Goal: Task Accomplishment & Management: Manage account settings

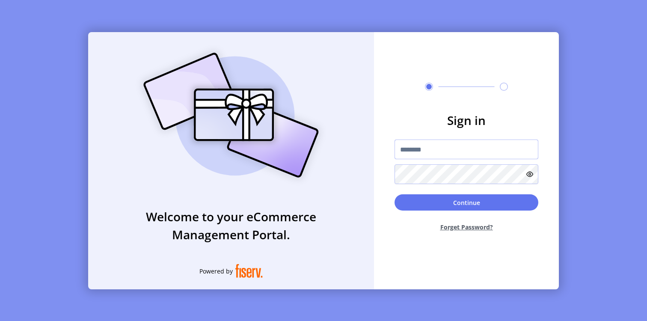
click at [413, 150] on input "text" at bounding box center [467, 150] width 144 height 20
paste input "*********"
type input "*********"
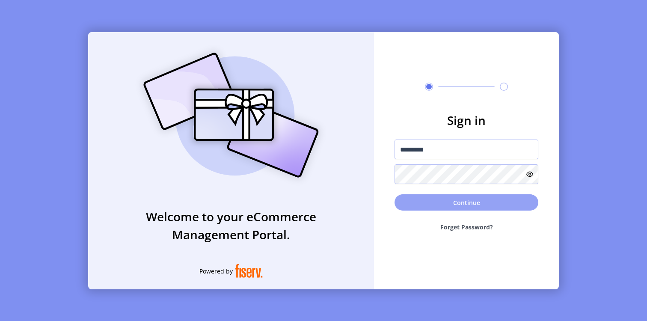
click at [414, 205] on button "Continue" at bounding box center [467, 202] width 144 height 16
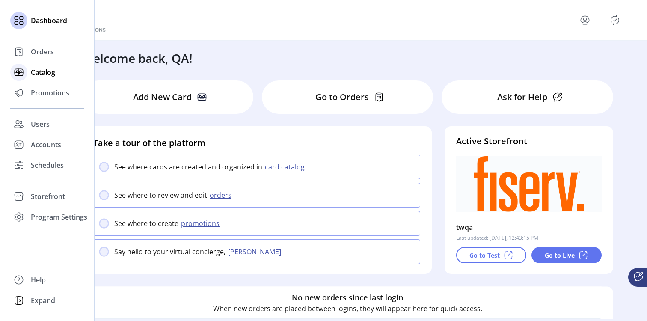
click at [28, 70] on div "Catalog" at bounding box center [47, 72] width 74 height 21
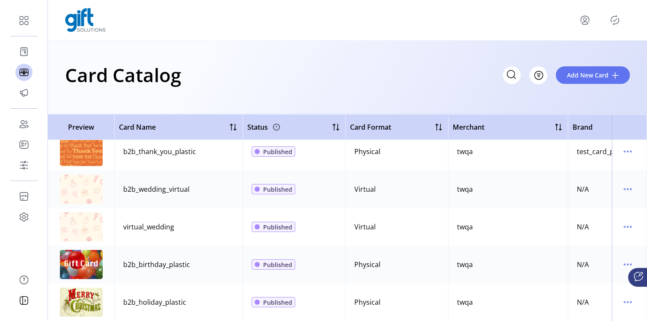
scroll to position [463, 0]
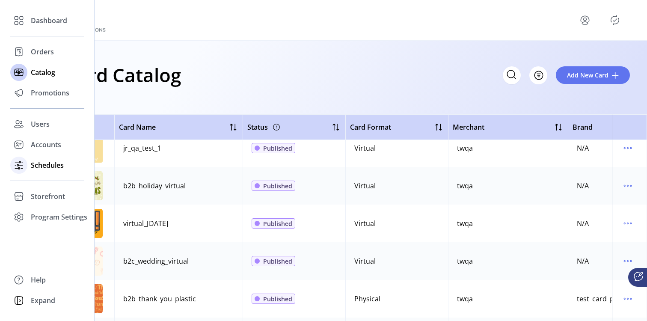
click at [33, 169] on span "Schedules" at bounding box center [47, 165] width 33 height 10
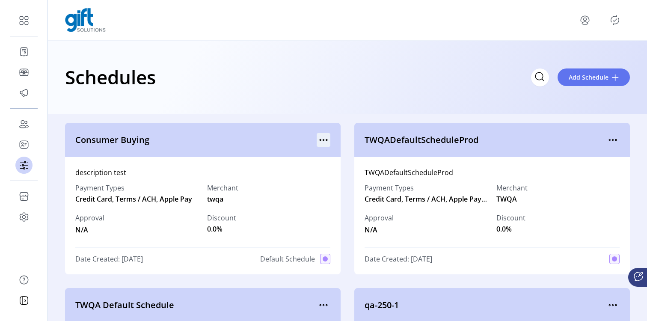
click at [318, 138] on icon "menu" at bounding box center [324, 140] width 14 height 14
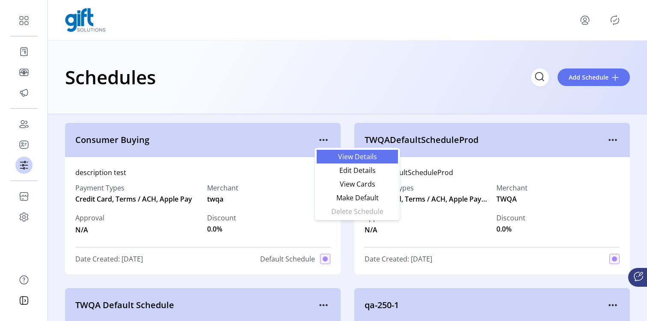
click at [331, 161] on link "View Details" at bounding box center [357, 157] width 81 height 14
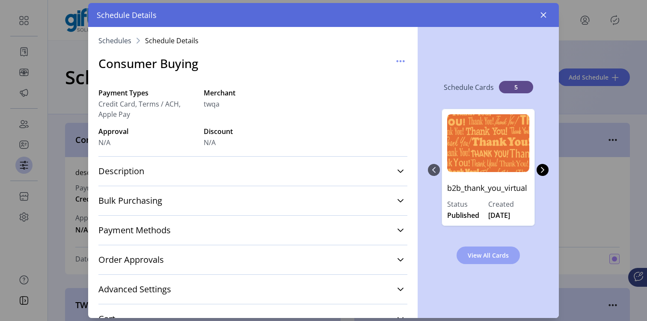
click at [495, 254] on span "View All Cards" at bounding box center [488, 255] width 41 height 9
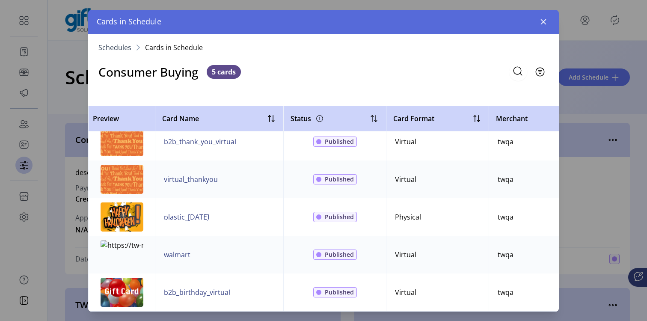
scroll to position [15, 379]
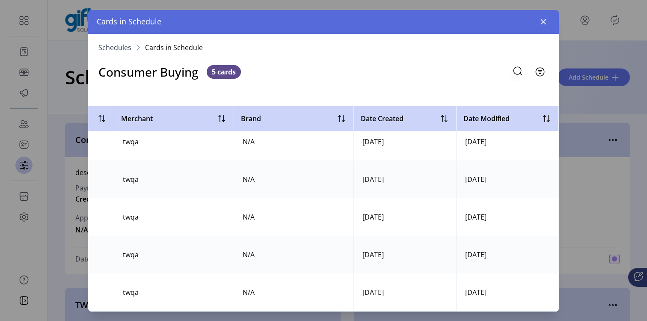
click at [120, 39] on nav "Schedules Cards in Schedule" at bounding box center [323, 47] width 471 height 27
click at [120, 46] on span "Schedules" at bounding box center [114, 47] width 33 height 7
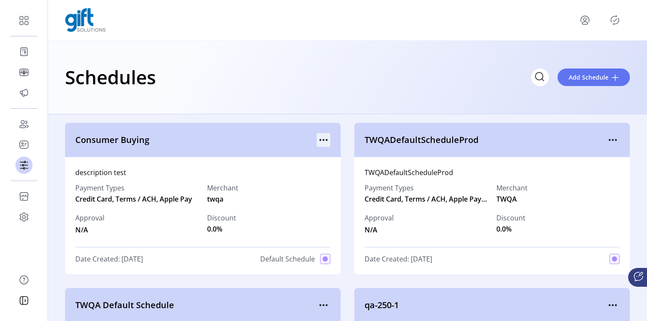
click at [327, 140] on icon "menu" at bounding box center [324, 140] width 14 height 14
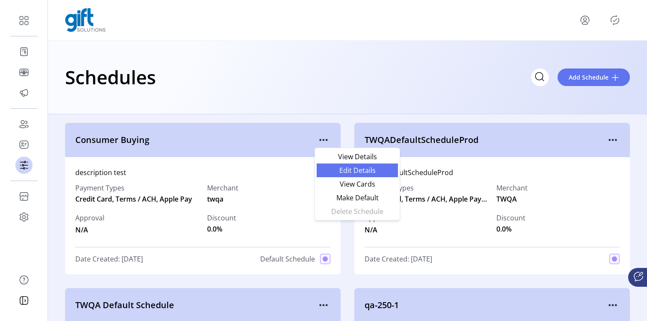
click at [335, 170] on span "Edit Details" at bounding box center [357, 170] width 71 height 7
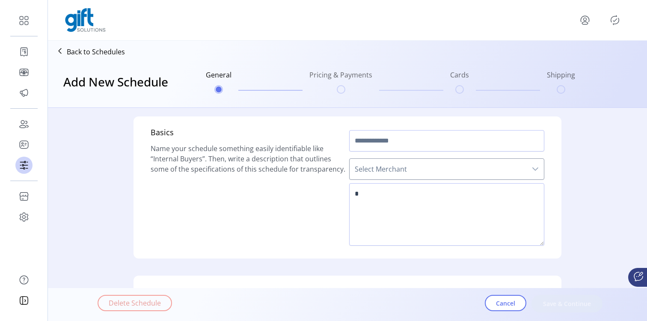
type input "**********"
type textarea "**********"
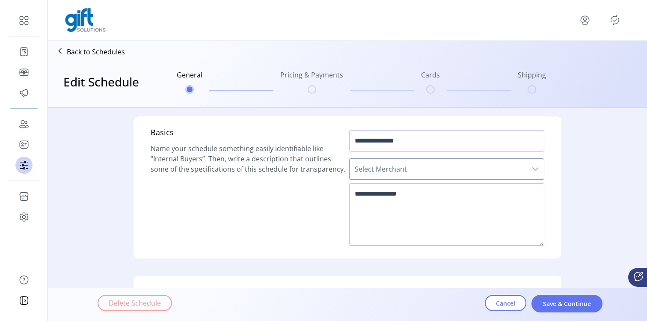
scroll to position [289, 0]
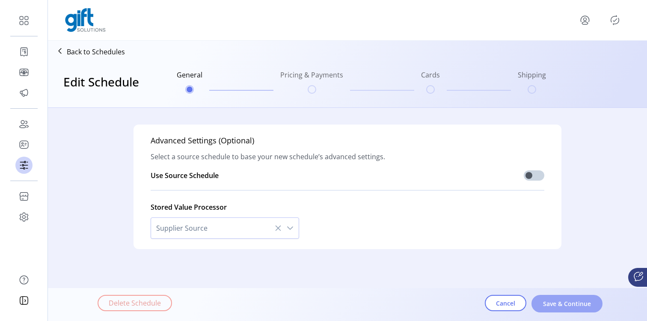
click at [593, 301] on button "Save & Continue" at bounding box center [567, 304] width 71 height 18
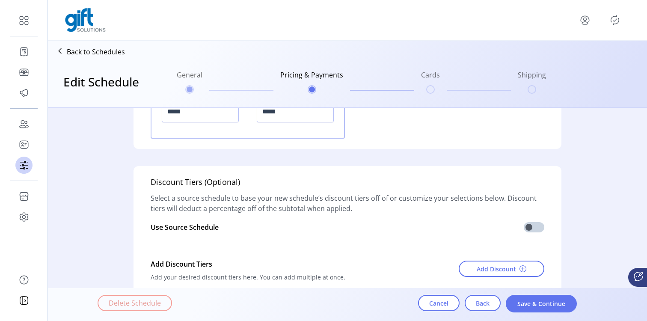
scroll to position [1222, 0]
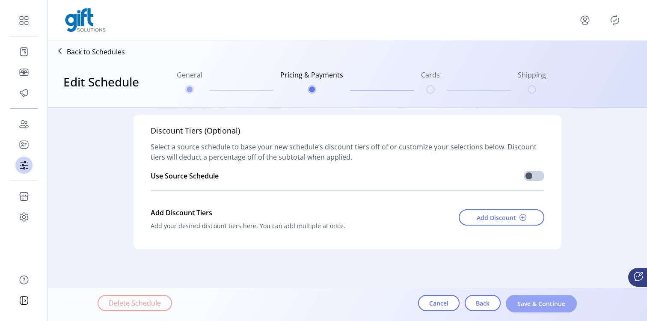
click at [536, 295] on button "Save & Continue" at bounding box center [541, 304] width 71 height 18
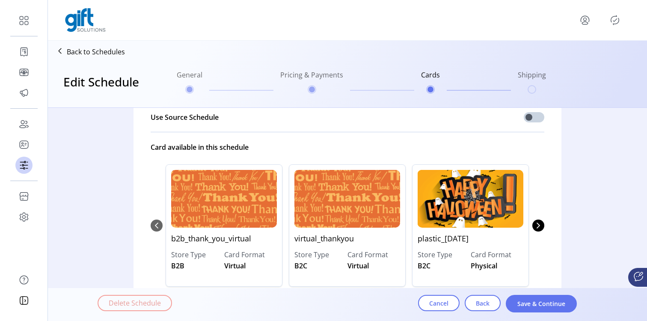
scroll to position [60, 0]
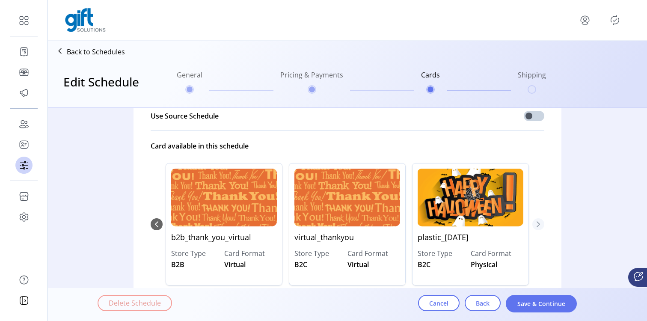
click at [536, 224] on icon "Next Page" at bounding box center [538, 224] width 7 height 7
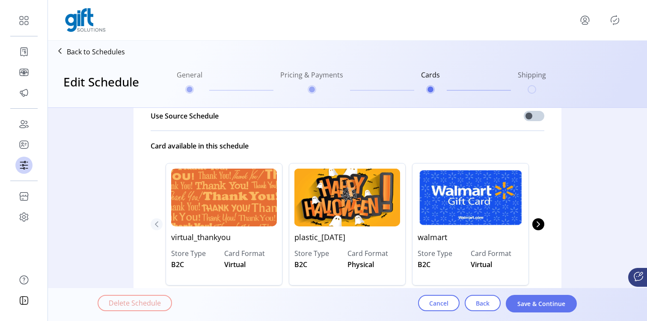
click at [151, 227] on button "Previous Page" at bounding box center [157, 224] width 12 height 12
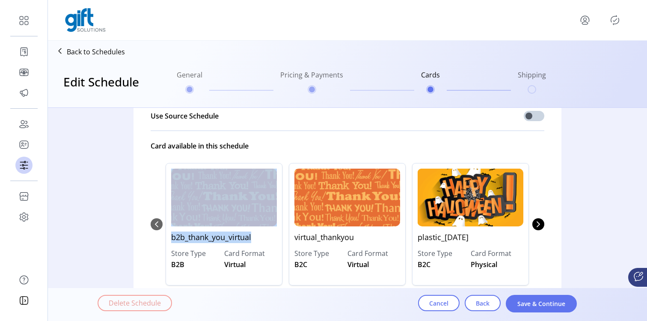
click at [151, 227] on div "b2b_thank_you_virtual Store Type B2B Card Format Virtual virtual_thankyou Store…" at bounding box center [348, 225] width 394 height 140
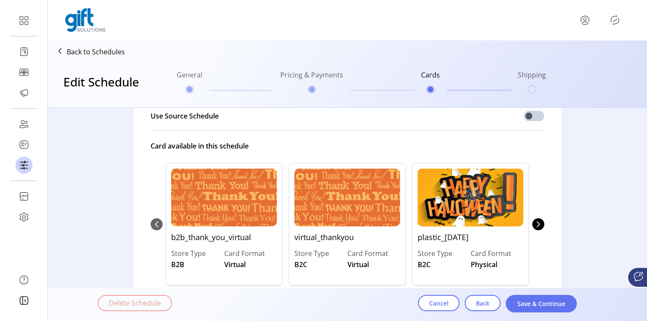
click at [151, 227] on div "b2b_thank_you_virtual Store Type B2B Card Format Virtual virtual_thankyou Store…" at bounding box center [348, 225] width 394 height 140
click at [537, 222] on icon "Next Page" at bounding box center [538, 224] width 7 height 7
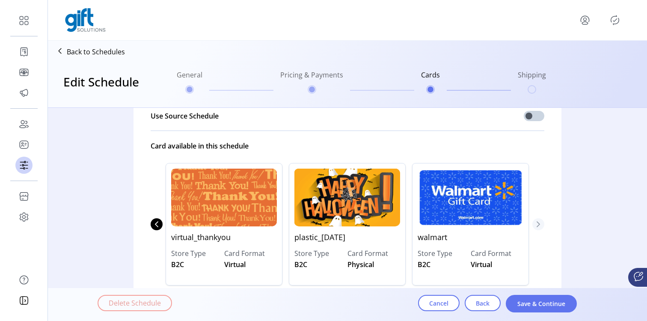
click at [537, 222] on icon "Next Page" at bounding box center [538, 224] width 7 height 7
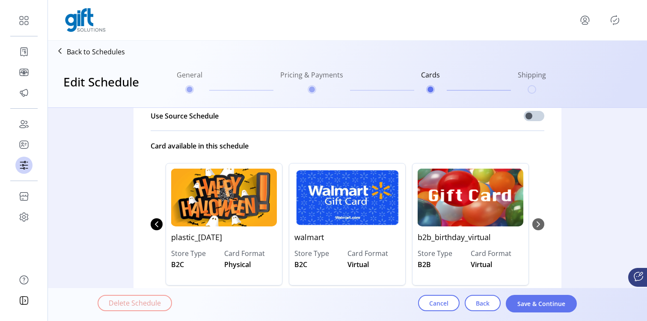
click at [537, 222] on div "b2b_thank_you_virtual Store Type B2B Card Format Virtual virtual_thankyou Store…" at bounding box center [348, 225] width 394 height 140
click at [456, 202] on img "4" at bounding box center [471, 198] width 106 height 58
click at [319, 206] on img "3" at bounding box center [348, 198] width 106 height 58
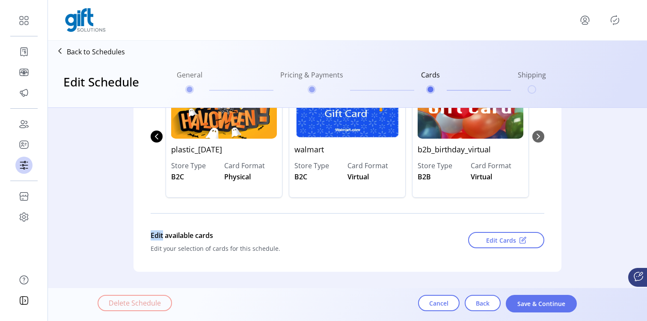
scroll to position [147, 0]
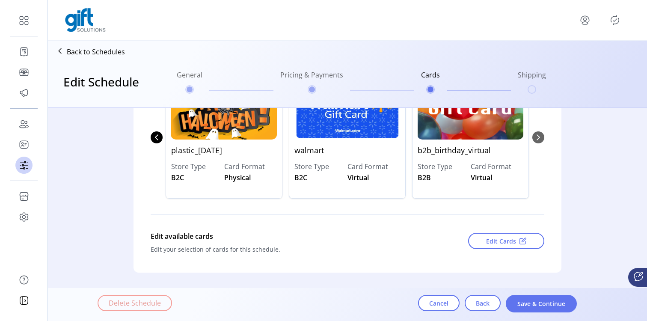
click at [340, 250] on div "Edit your selection of cards for this schedule." at bounding box center [291, 249] width 281 height 9
click at [509, 244] on span "Edit Cards" at bounding box center [501, 241] width 30 height 9
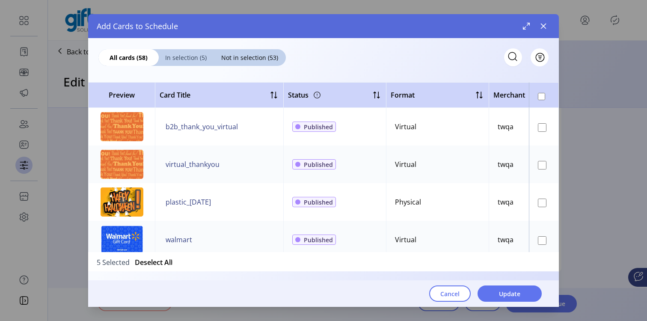
click at [175, 58] on span "In selection (5)" at bounding box center [186, 57] width 54 height 9
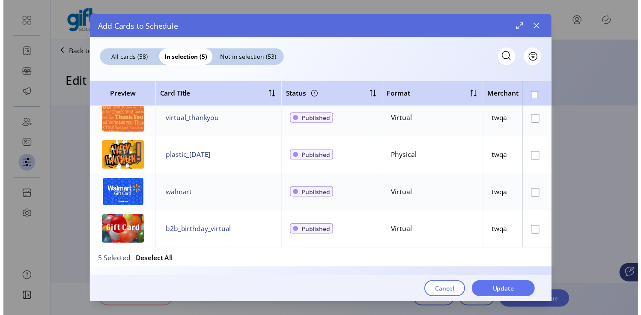
scroll to position [51, 0]
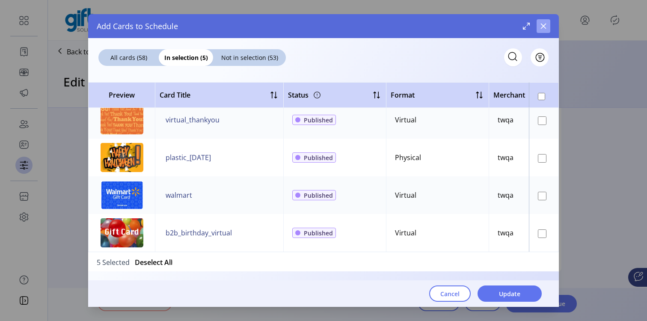
click at [546, 27] on icon "button" at bounding box center [543, 26] width 7 height 7
